Goal: Download file/media

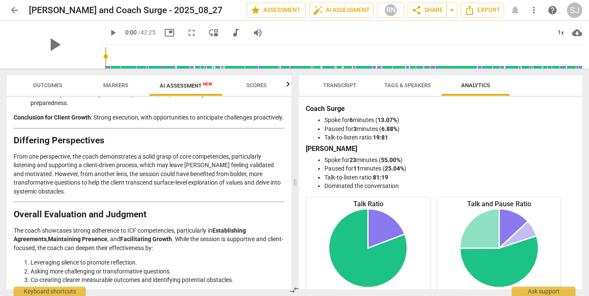
scroll to position [1489, 0]
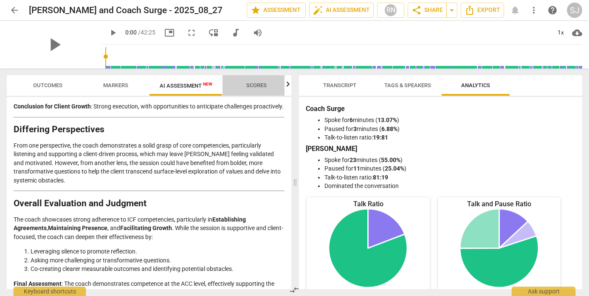
click at [260, 88] on span "Scores" at bounding box center [256, 85] width 20 height 6
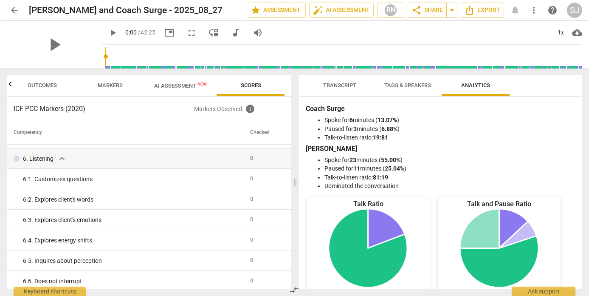
scroll to position [0, 0]
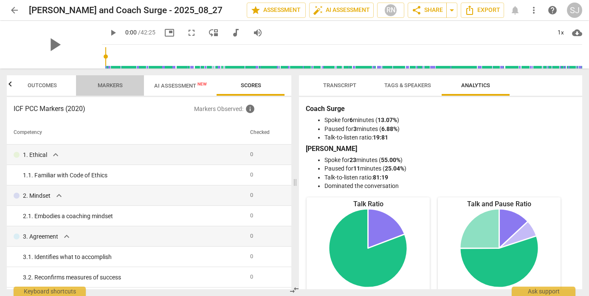
click at [115, 88] on span "Markers" at bounding box center [110, 85] width 25 height 6
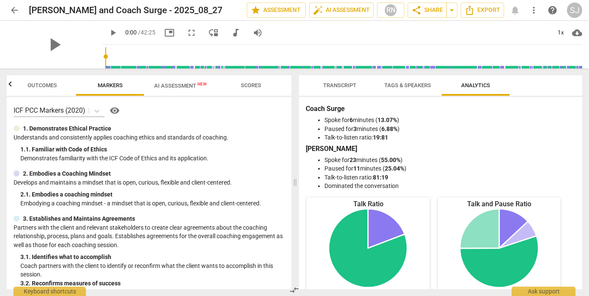
click at [158, 85] on span "AI Assessment New" at bounding box center [180, 85] width 53 height 6
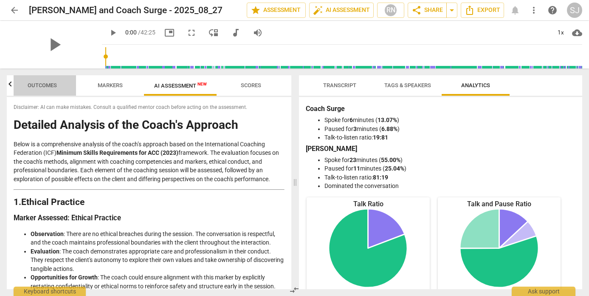
click at [48, 86] on span "Outcomes" at bounding box center [42, 85] width 29 height 6
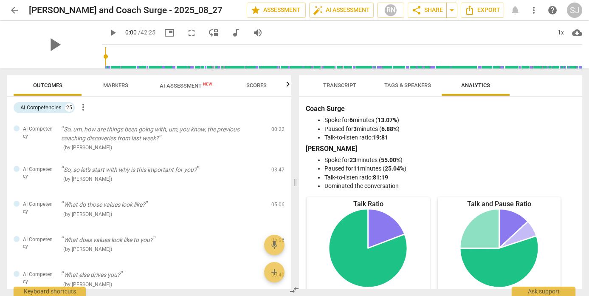
click at [341, 86] on span "Transcript" at bounding box center [339, 85] width 33 height 6
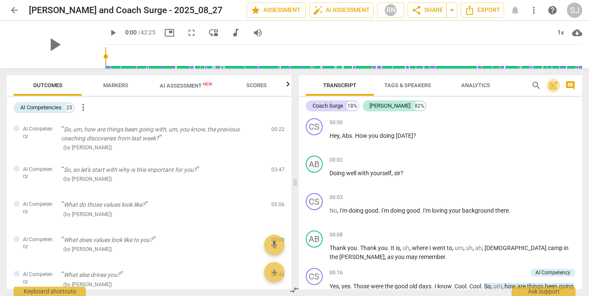
click at [552, 87] on span "post_add" at bounding box center [553, 85] width 10 height 10
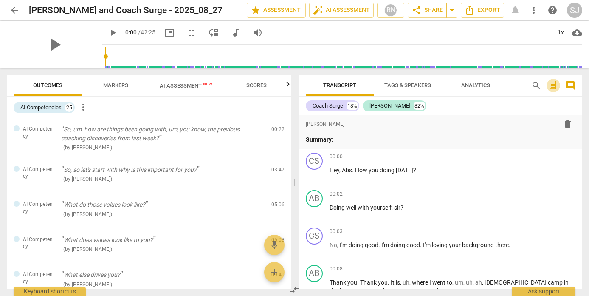
click at [552, 87] on span "post_add" at bounding box center [553, 85] width 10 height 10
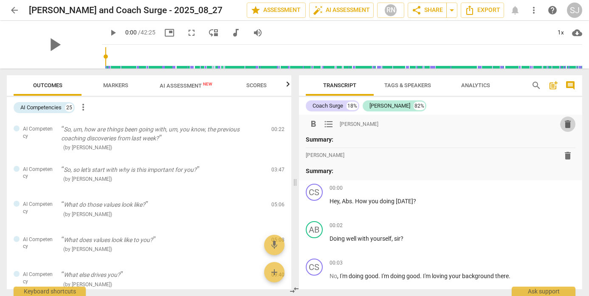
click at [568, 121] on span "delete" at bounding box center [568, 124] width 10 height 10
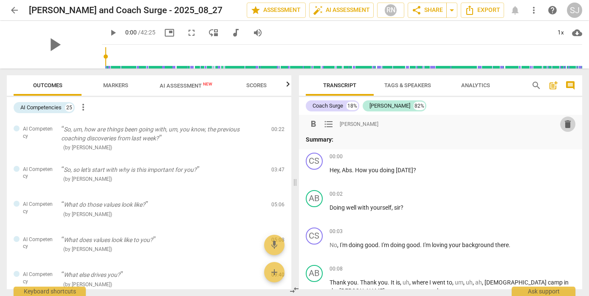
click at [565, 124] on span "delete" at bounding box center [568, 124] width 10 height 10
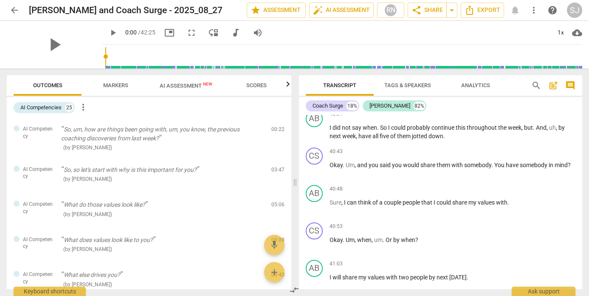
scroll to position [6561, 0]
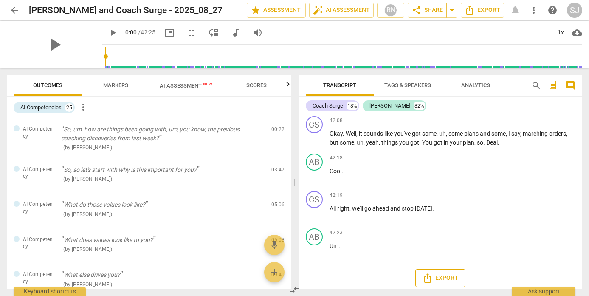
click at [431, 273] on icon "Export" at bounding box center [428, 278] width 10 height 10
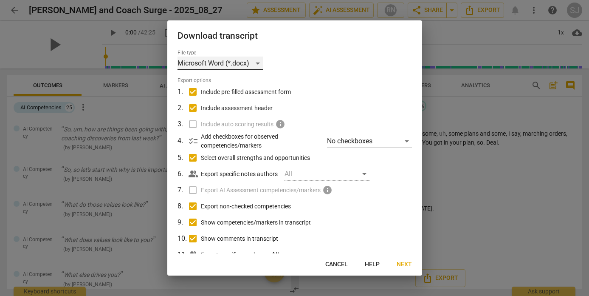
click at [256, 65] on div "Microsoft Word (*.docx)" at bounding box center [220, 63] width 85 height 14
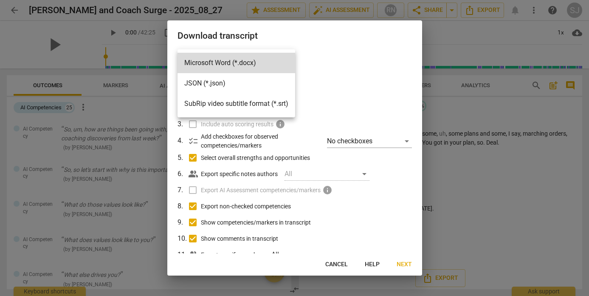
click at [381, 92] on div at bounding box center [294, 148] width 589 height 296
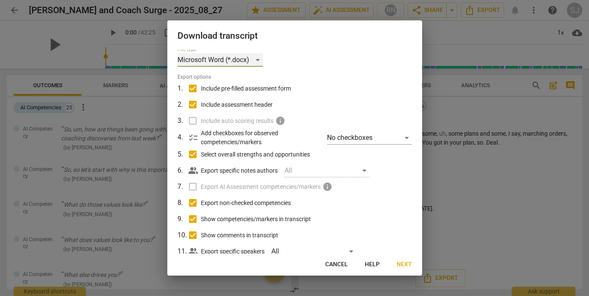
scroll to position [25, 0]
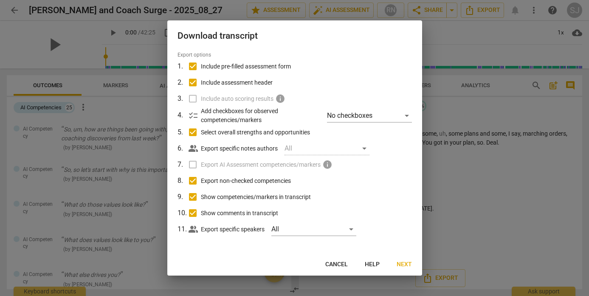
click at [409, 264] on span "Next" at bounding box center [404, 264] width 15 height 8
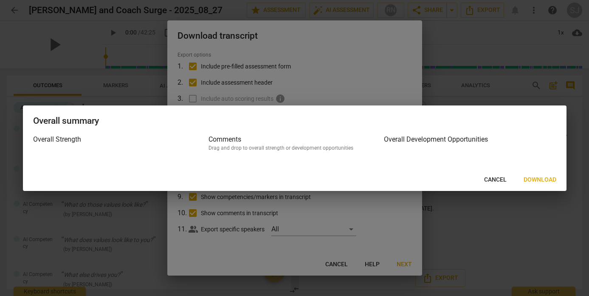
click at [546, 178] on span "Download" at bounding box center [540, 179] width 33 height 8
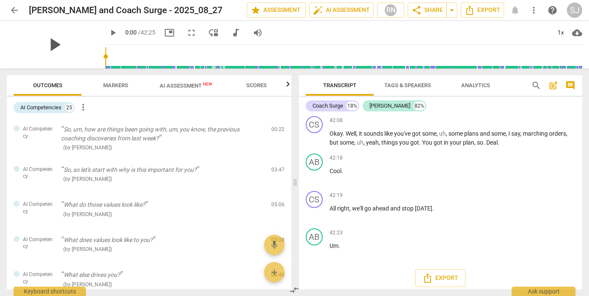
click at [47, 47] on span "play_arrow" at bounding box center [54, 45] width 22 height 22
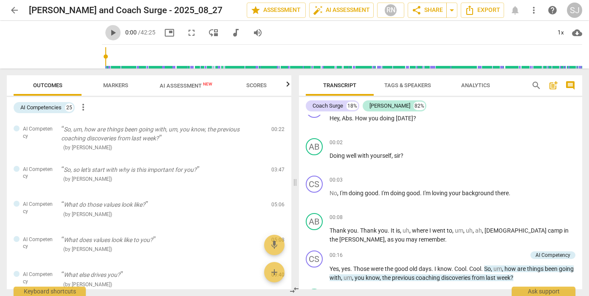
click at [108, 33] on span "play_arrow" at bounding box center [113, 33] width 10 height 10
click at [108, 34] on span "pause" at bounding box center [113, 33] width 10 height 10
click at [108, 34] on span "play_arrow" at bounding box center [113, 33] width 10 height 10
click at [49, 47] on span "pause" at bounding box center [54, 45] width 22 height 22
click at [48, 47] on span "play_arrow" at bounding box center [54, 45] width 22 height 22
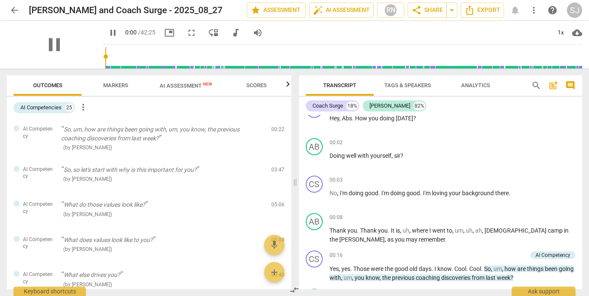
type input "0"
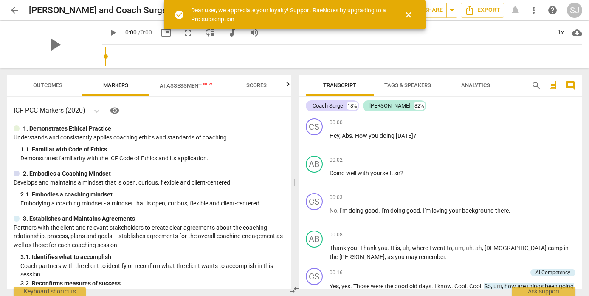
click at [115, 31] on span "play_arrow" at bounding box center [113, 33] width 10 height 10
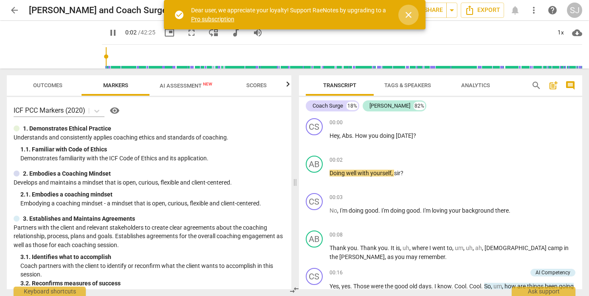
click at [405, 18] on span "close" at bounding box center [408, 15] width 10 height 10
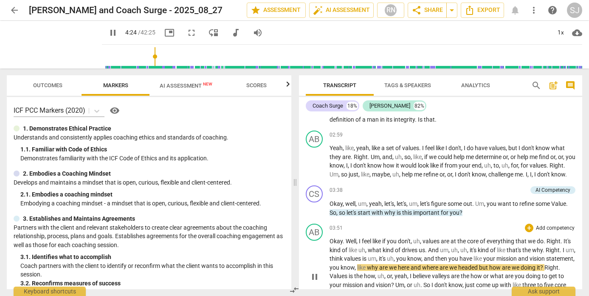
scroll to position [410, 0]
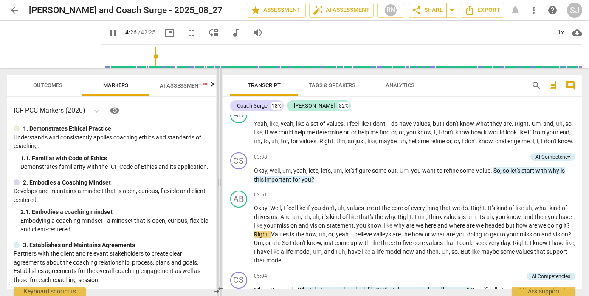
drag, startPoint x: 295, startPoint y: 184, endPoint x: 219, endPoint y: 197, distance: 76.7
click at [219, 197] on span at bounding box center [219, 181] width 5 height 227
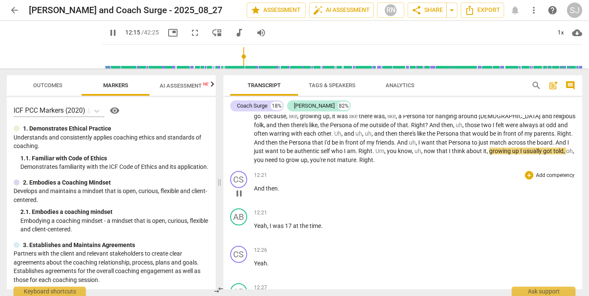
scroll to position [1542, 0]
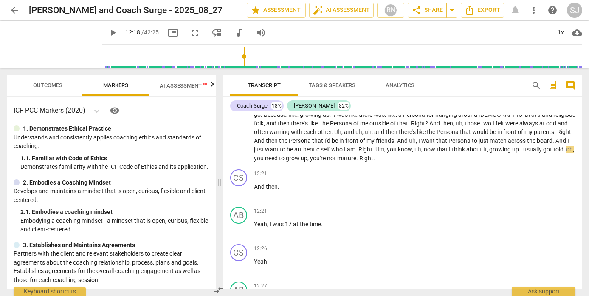
click at [108, 33] on span "play_arrow" at bounding box center [113, 33] width 10 height 10
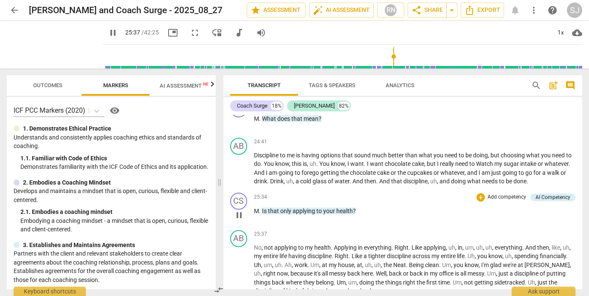
scroll to position [3571, 0]
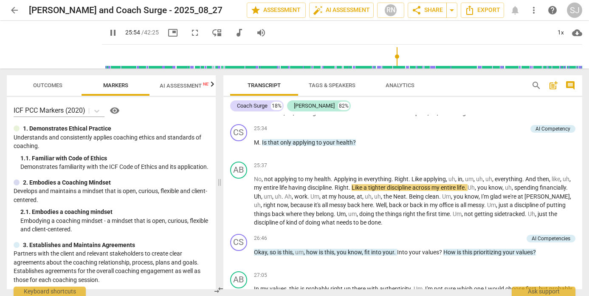
click at [108, 37] on span "pause" at bounding box center [113, 33] width 10 height 10
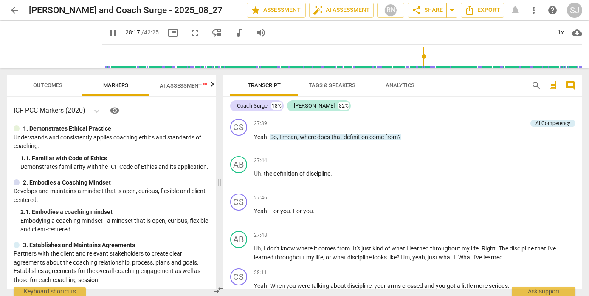
scroll to position [3955, 0]
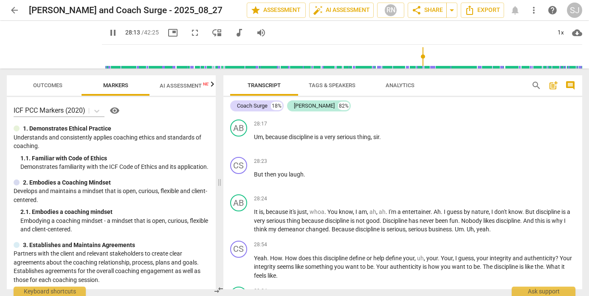
click at [419, 57] on input "range" at bounding box center [343, 56] width 477 height 27
click at [417, 56] on input "range" at bounding box center [343, 56] width 477 height 27
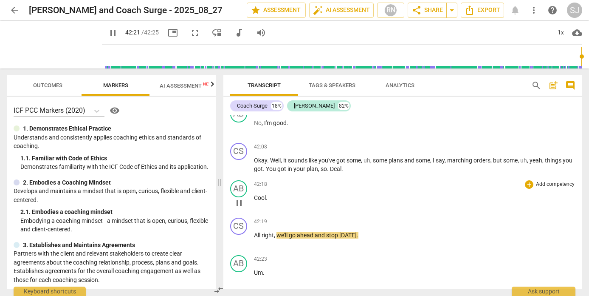
scroll to position [0, 0]
type input "2544"
click at [17, 10] on span "arrow_back" at bounding box center [14, 10] width 10 height 10
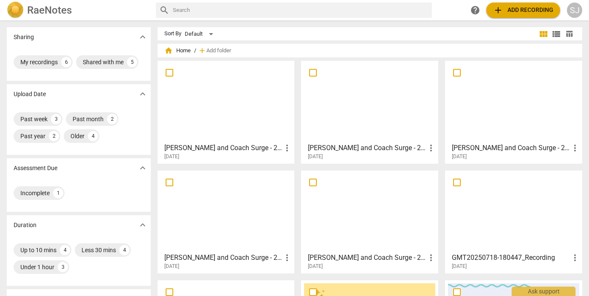
click at [335, 113] on div at bounding box center [369, 101] width 131 height 75
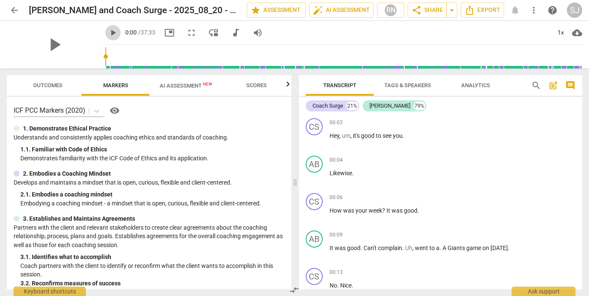
click at [108, 32] on span "play_arrow" at bounding box center [113, 33] width 10 height 10
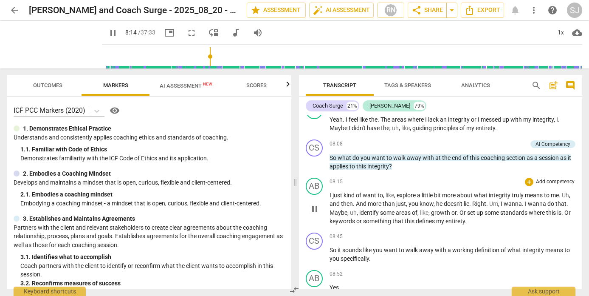
scroll to position [1818, 0]
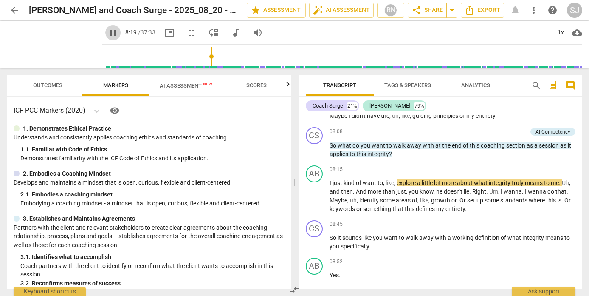
click at [108, 33] on span "pause" at bounding box center [113, 33] width 10 height 10
type input "500"
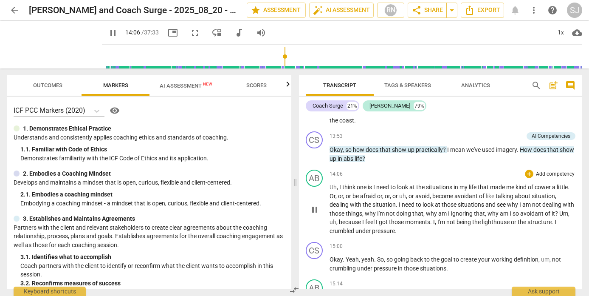
scroll to position [2641, 0]
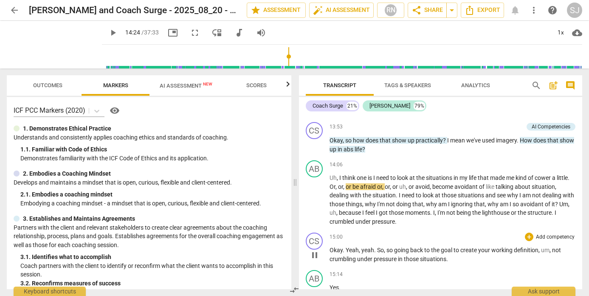
type input "865"
